Goal: Task Accomplishment & Management: Manage account settings

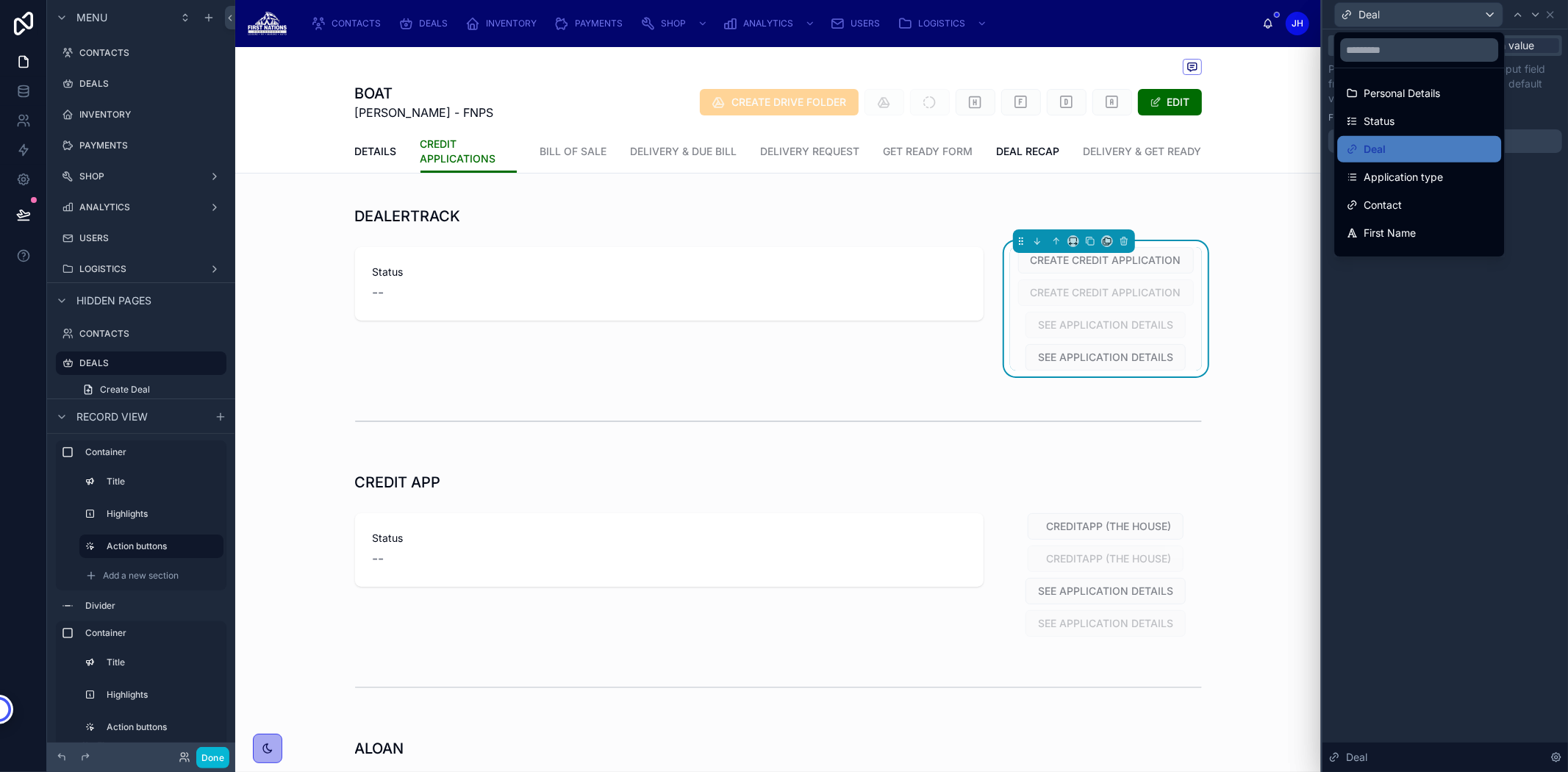
scroll to position [118, 0]
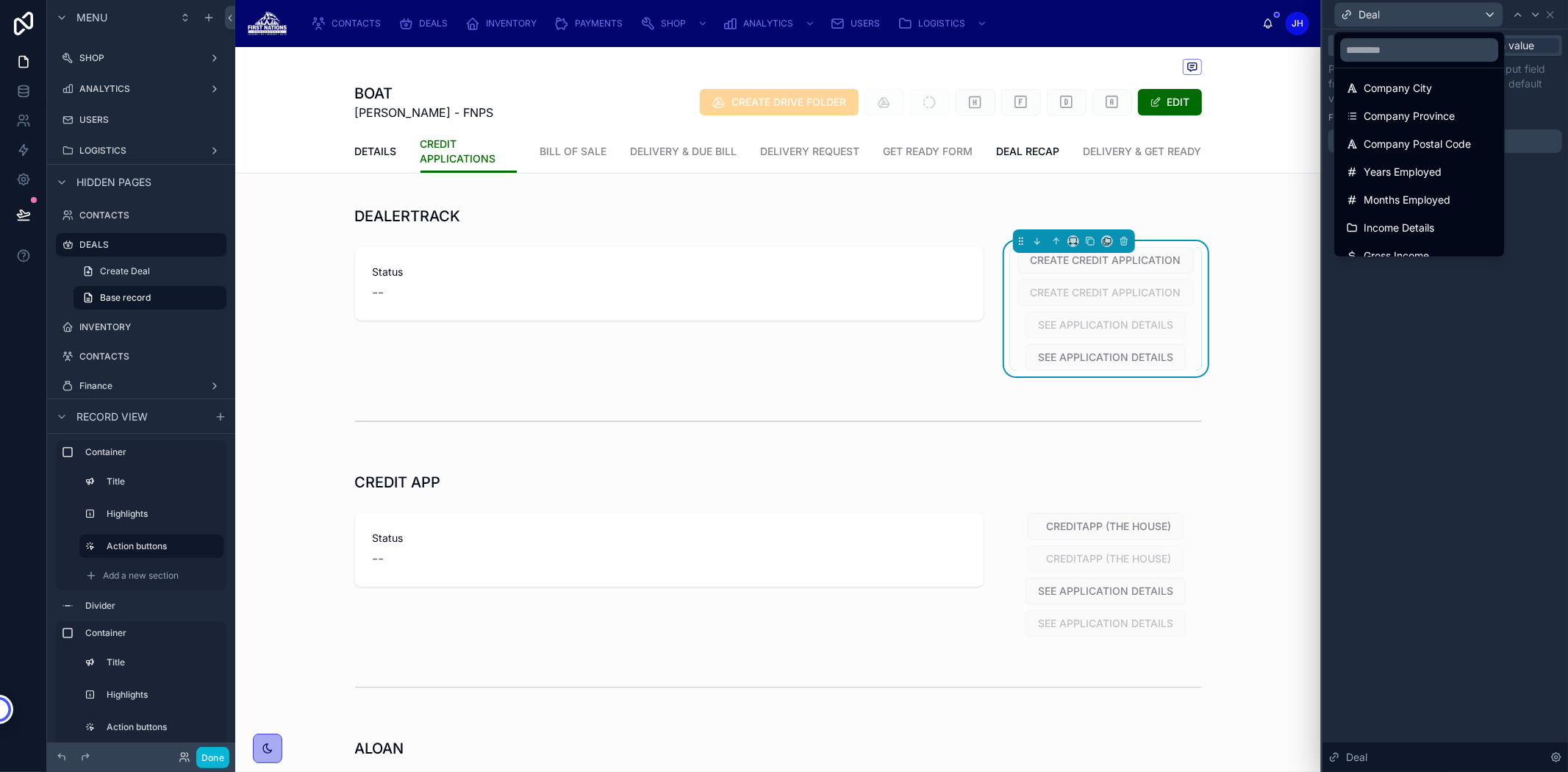
click at [1200, 16] on div "CONTACTS DEALS INVENTORY PAYMENTS SHOP ANALYTICS USERS LOGISTICS" at bounding box center [780, 23] width 963 height 32
click at [1552, 13] on div at bounding box center [1445, 386] width 246 height 772
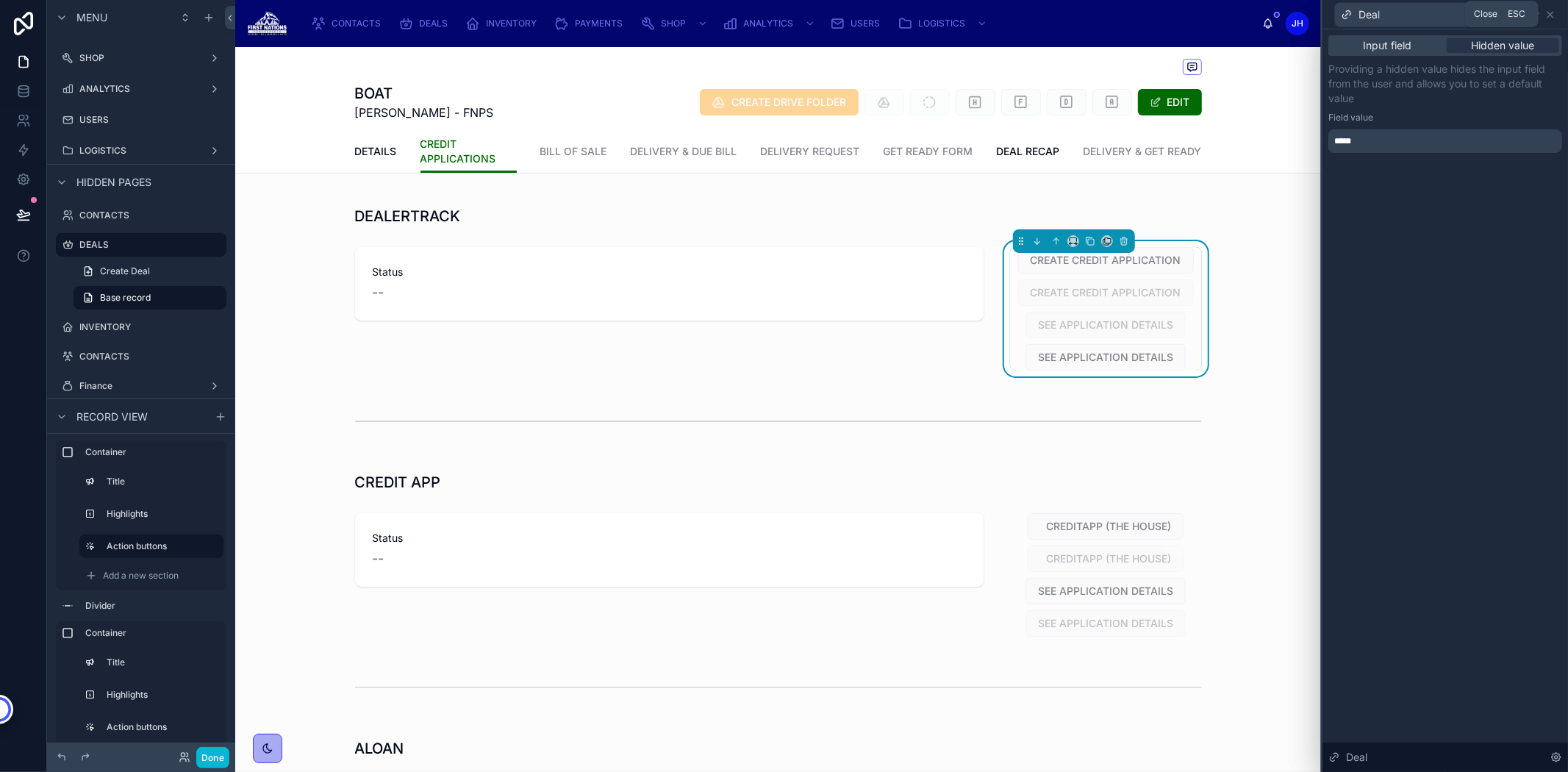
click at [309, 391] on div "DEALERTRACK Status -- CREATE CREDIT APPLICATION CREATE CREDIT APPLICATION SEE A…" at bounding box center [778, 570] width 1085 height 759
click at [1022, 145] on span "DEAL RECAP" at bounding box center [1028, 152] width 63 height 15
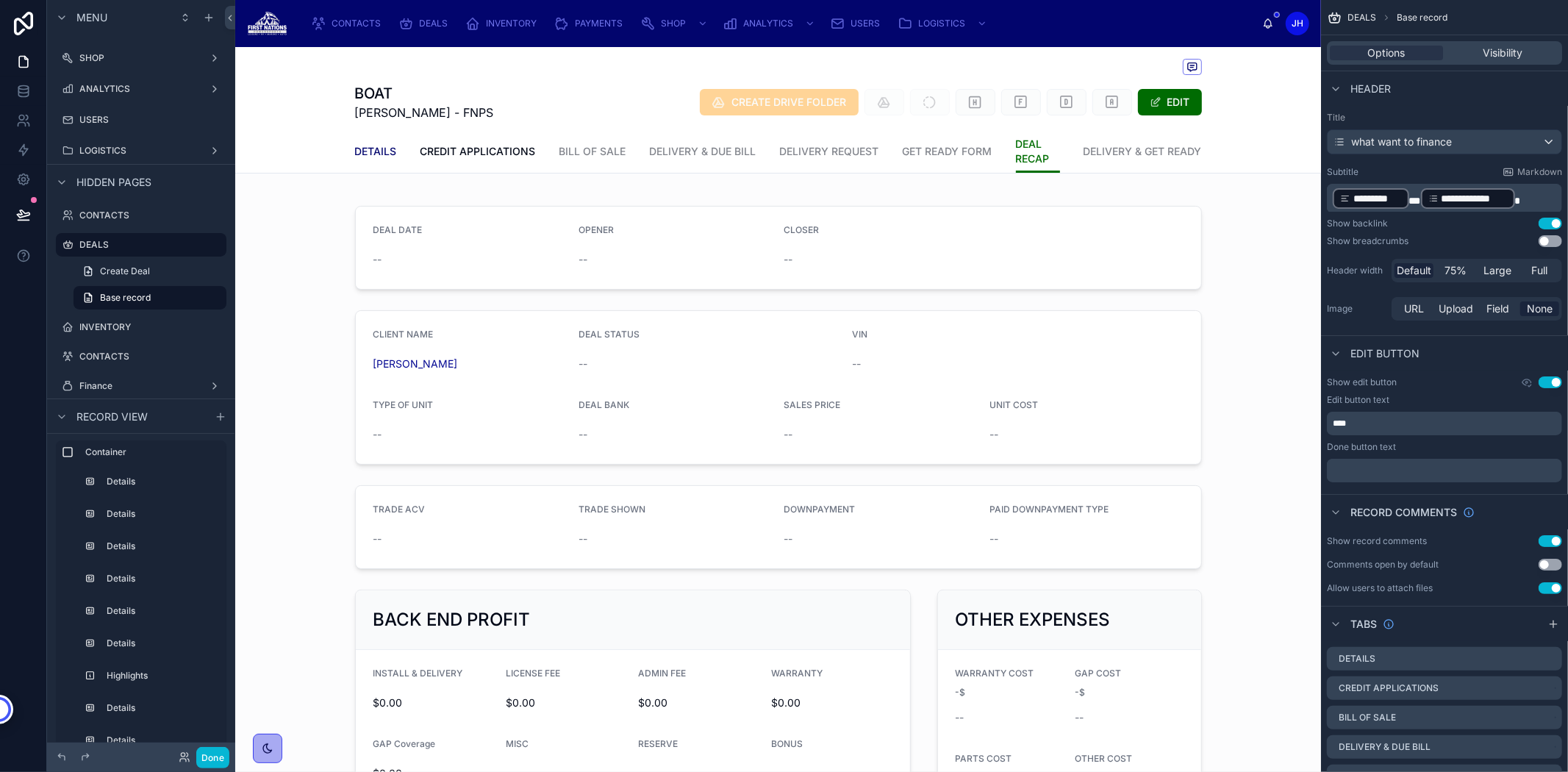
click at [378, 155] on span "DETAILS" at bounding box center [376, 152] width 42 height 15
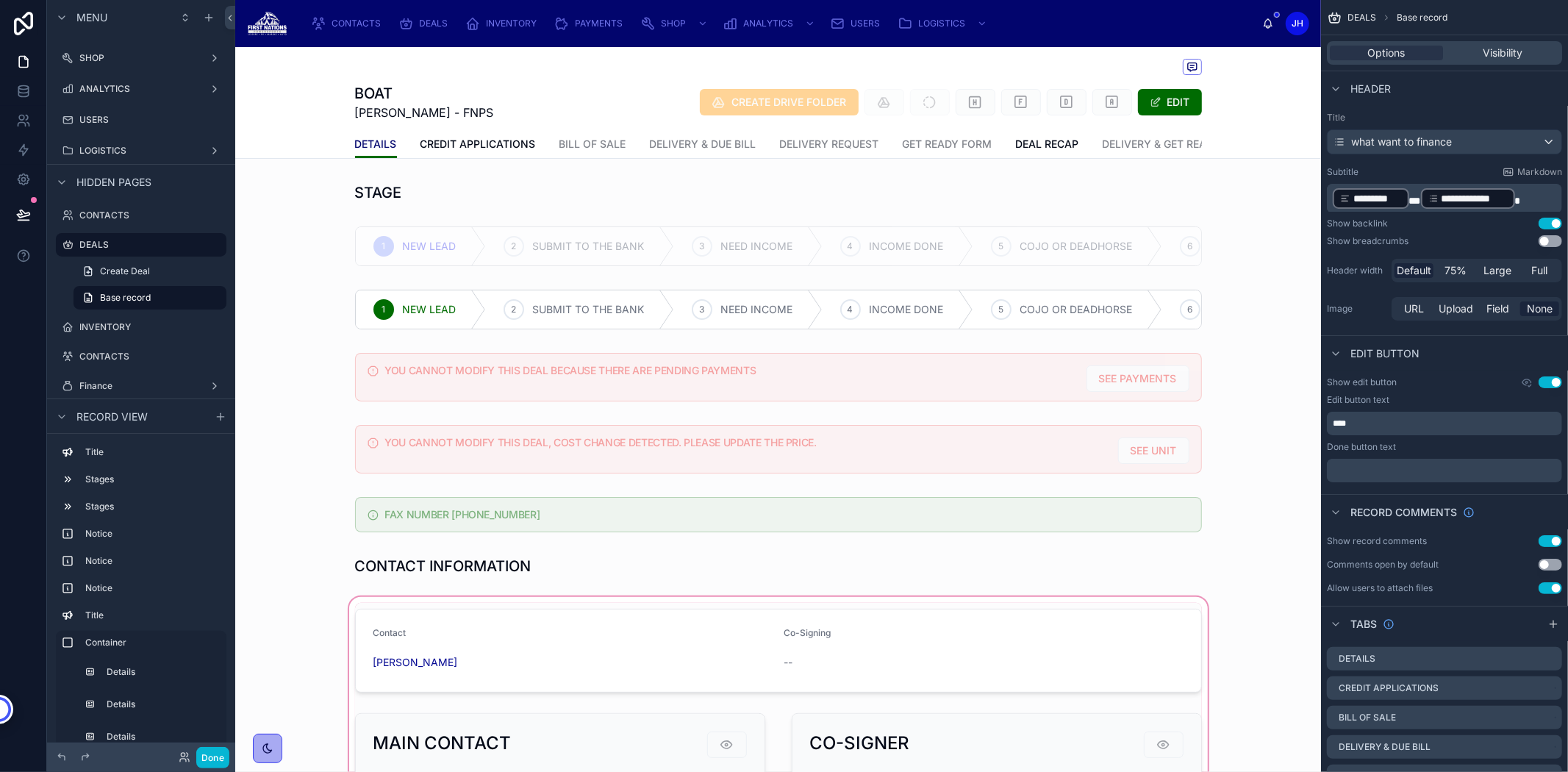
scroll to position [245, 0]
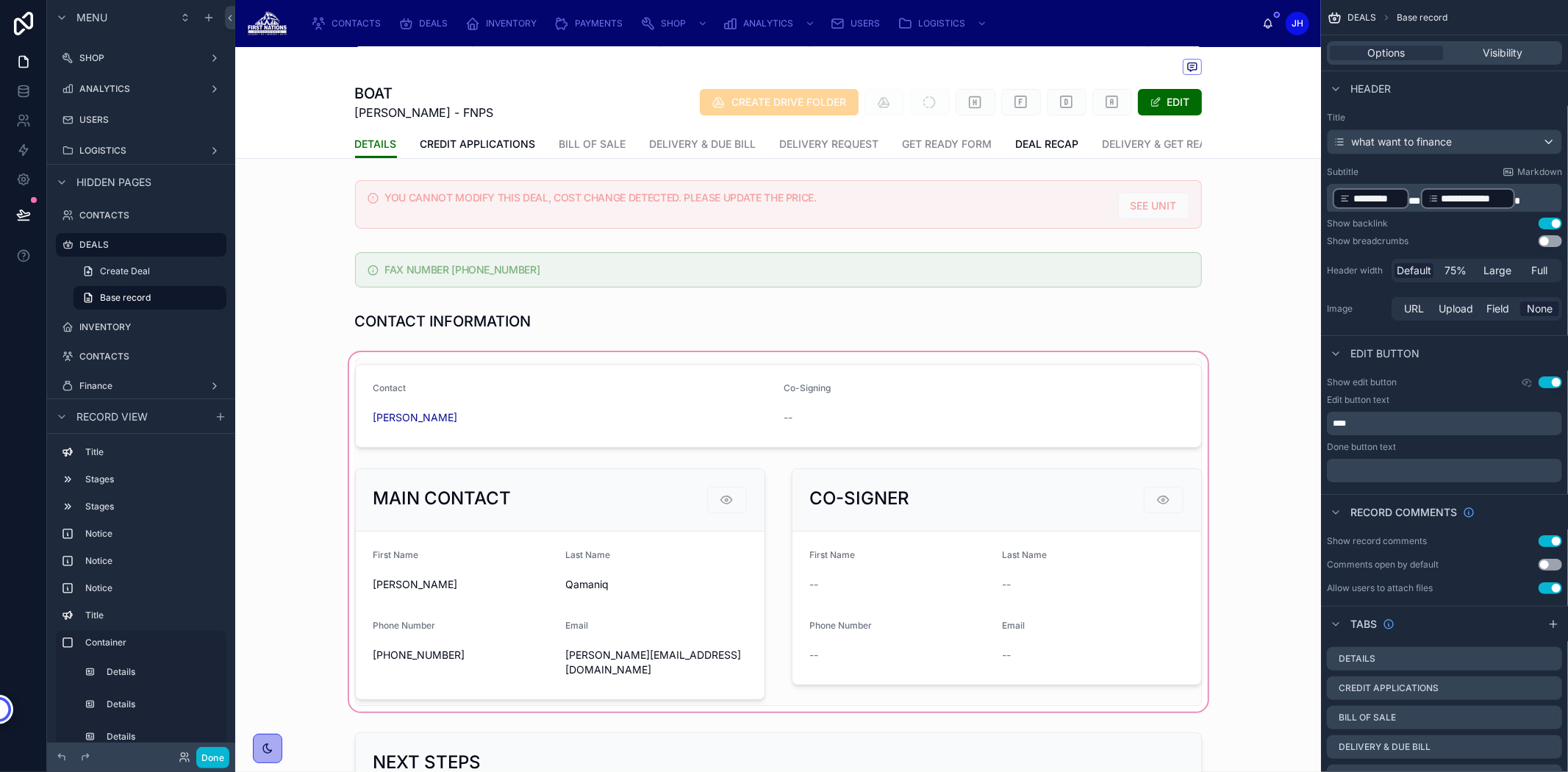
click at [436, 453] on div at bounding box center [778, 531] width 1085 height 365
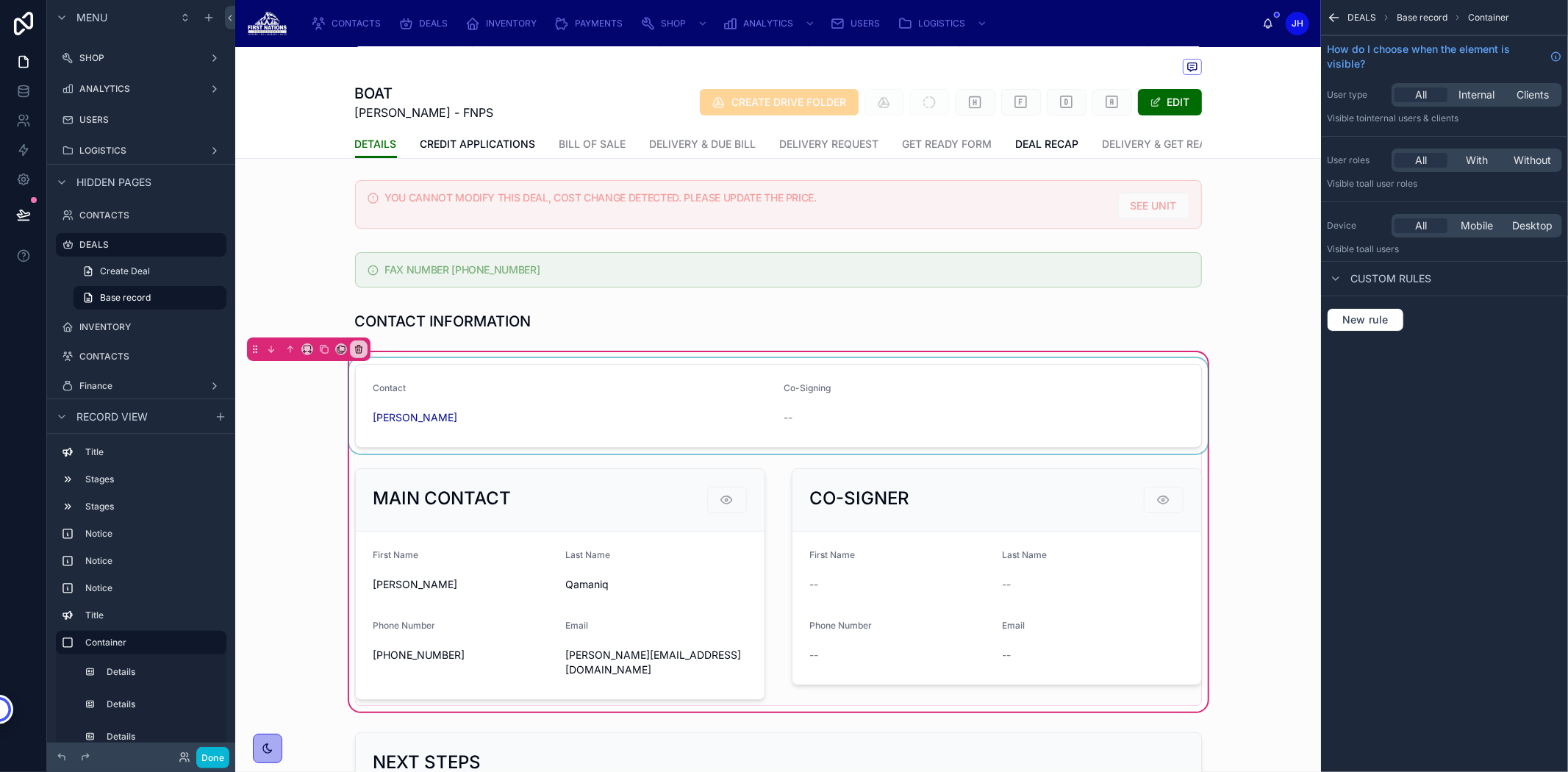
click at [402, 453] on div at bounding box center [778, 406] width 864 height 96
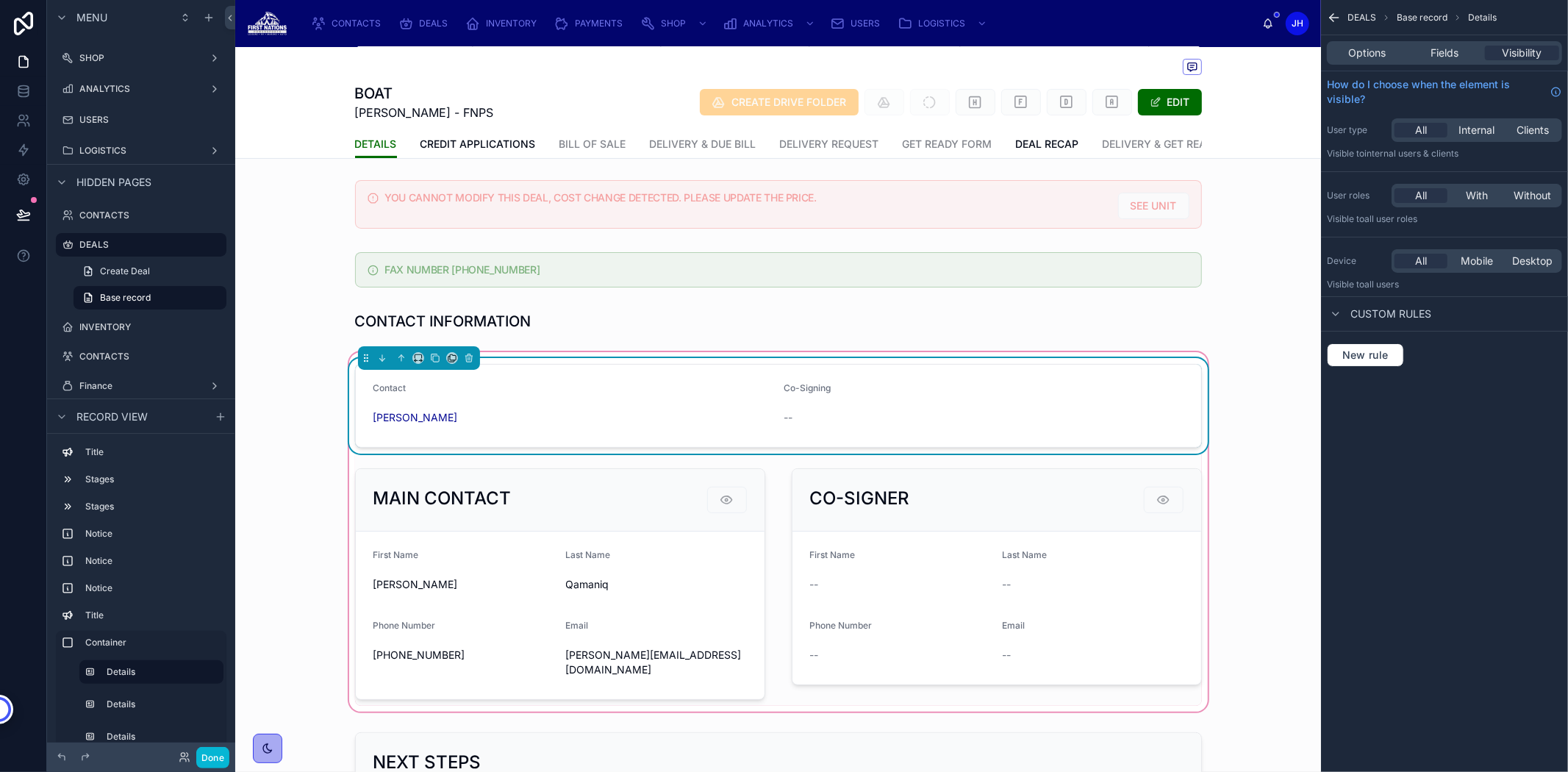
click at [402, 425] on span "Sarah Nuviya Qamaniq" at bounding box center [415, 418] width 84 height 15
